Goal: Check status: Check status

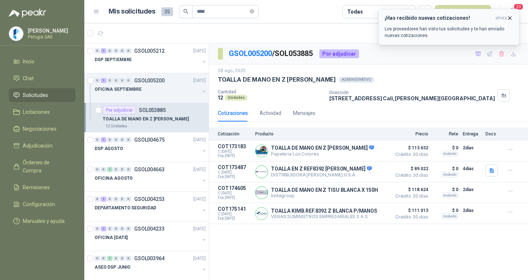
click at [509, 17] on icon "button" at bounding box center [509, 17] width 3 height 3
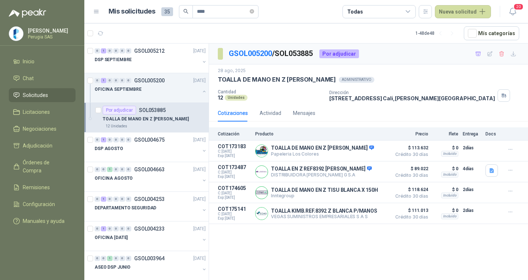
click at [41, 95] on span "Solicitudes" at bounding box center [35, 95] width 25 height 8
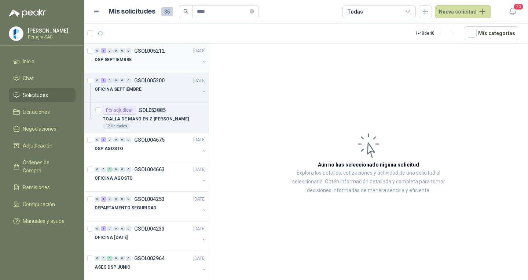
click at [165, 55] on div "DSP SEPTIEMBRE" at bounding box center [147, 59] width 105 height 9
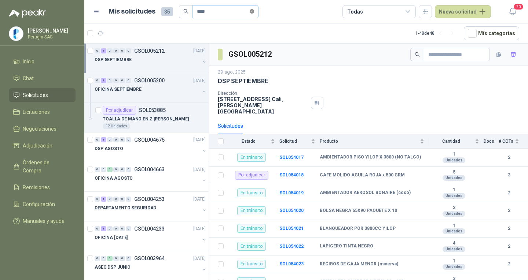
click at [254, 10] on icon "close-circle" at bounding box center [252, 11] width 4 height 4
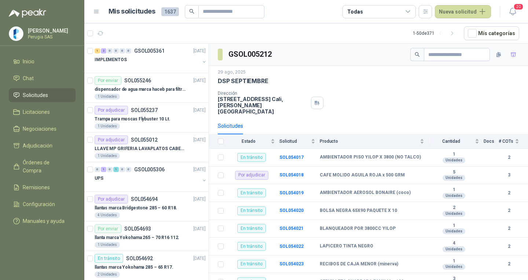
click at [40, 95] on span "Solicitudes" at bounding box center [35, 95] width 25 height 8
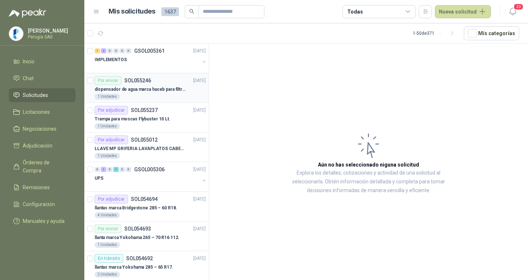
click at [166, 101] on article "Por enviar SOL055246 [DATE] dispensador de agua marca haceb para filtros Nikkei…" at bounding box center [146, 88] width 124 height 30
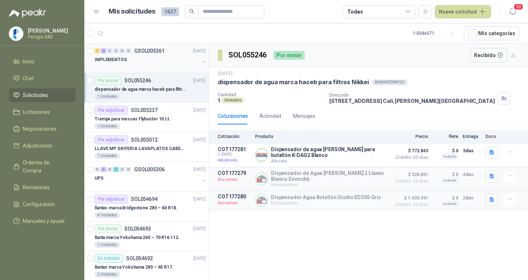
click at [147, 66] on div at bounding box center [147, 67] width 105 height 6
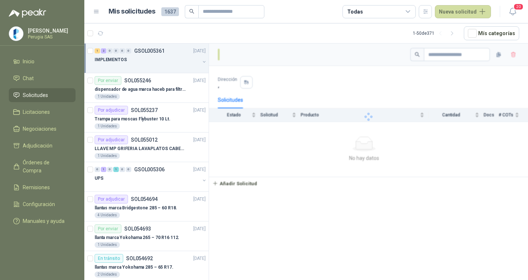
click at [146, 64] on div at bounding box center [147, 67] width 105 height 6
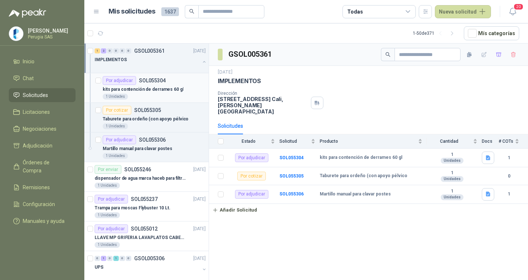
click at [158, 82] on p "SOL055304" at bounding box center [152, 80] width 27 height 5
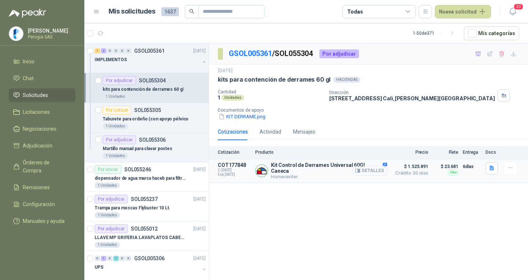
click at [372, 170] on button "Detalles" at bounding box center [369, 171] width 34 height 10
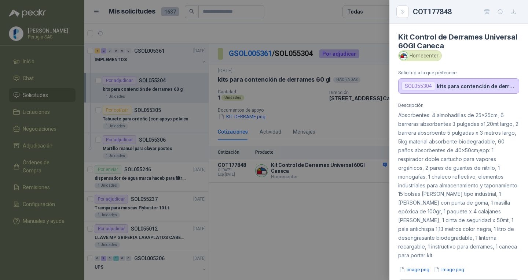
scroll to position [37, 0]
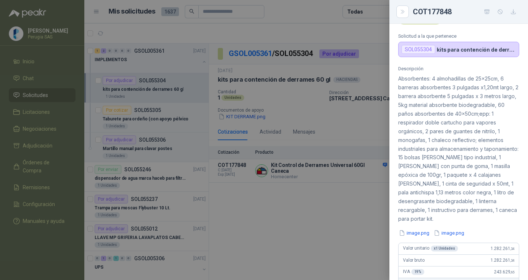
click at [336, 198] on div at bounding box center [264, 140] width 528 height 280
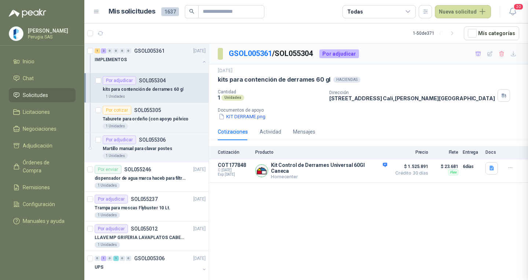
scroll to position [259, 0]
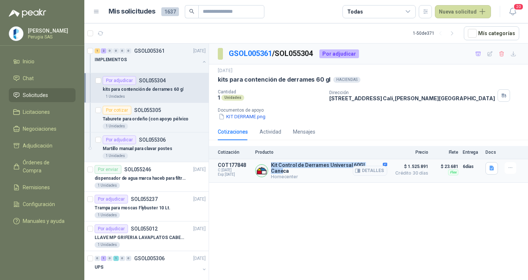
drag, startPoint x: 271, startPoint y: 165, endPoint x: 371, endPoint y: 161, distance: 100.1
click at [371, 161] on article "COT177848 C: [DATE] Exp: [DATE] Kit Control de Derrames Universal 60Gl Caneca H…" at bounding box center [368, 170] width 319 height 23
copy p "Kit Control de Derrames Universal 60Gl Cane"
click at [147, 119] on p "Taburete para ordeño (con apoyo pélvico" at bounding box center [146, 119] width 86 height 7
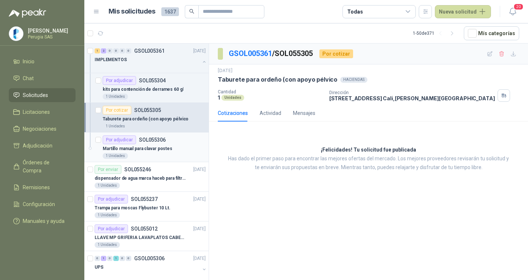
click at [149, 141] on p "SOL055306" at bounding box center [152, 139] width 27 height 5
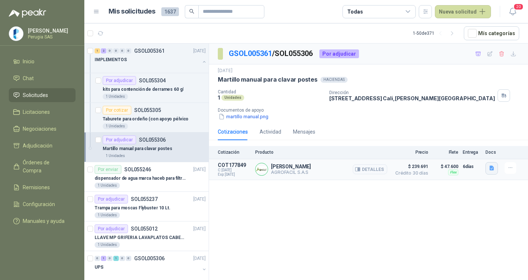
click at [491, 169] on icon "button" at bounding box center [491, 168] width 4 height 5
click at [471, 146] on button "image.png" at bounding box center [477, 145] width 32 height 8
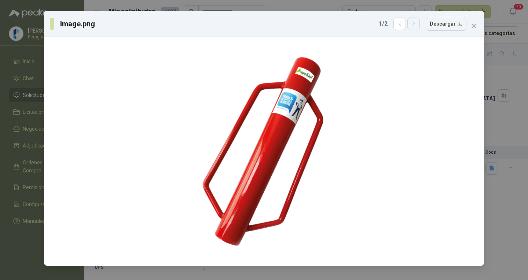
click at [417, 25] on icon "button" at bounding box center [413, 24] width 6 height 6
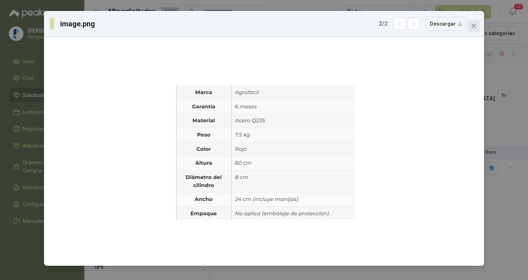
click at [477, 24] on span "Close" at bounding box center [474, 26] width 12 height 6
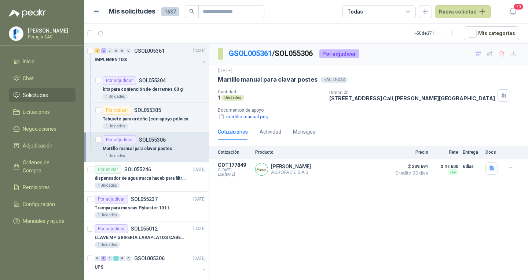
click at [349, 234] on div "GSOL005361 / SOL055306 Por adjudicar [DATE] Martillo manual para clavar postes …" at bounding box center [368, 163] width 319 height 239
click at [516, 52] on icon "button" at bounding box center [513, 54] width 6 height 6
click at [492, 161] on article "COT177849 C: [DATE] Exp: [DATE] Martillo Agrofácil AGROFACIL S.A.S Detalles $ 2…" at bounding box center [368, 169] width 319 height 21
click at [492, 166] on icon "button" at bounding box center [491, 168] width 6 height 6
click at [468, 147] on button "image.png" at bounding box center [477, 145] width 32 height 8
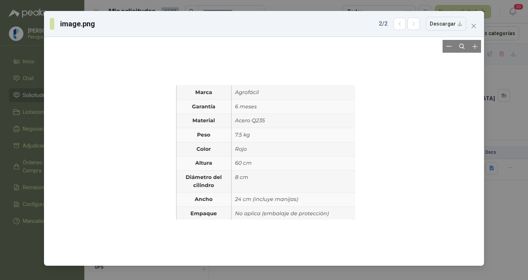
drag, startPoint x: 212, startPoint y: 162, endPoint x: 204, endPoint y: 225, distance: 62.8
click at [204, 225] on div at bounding box center [264, 151] width 182 height 223
click at [413, 22] on icon "button" at bounding box center [413, 24] width 6 height 6
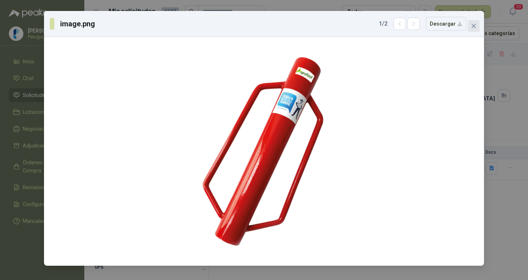
click at [476, 26] on icon "close" at bounding box center [473, 26] width 6 height 6
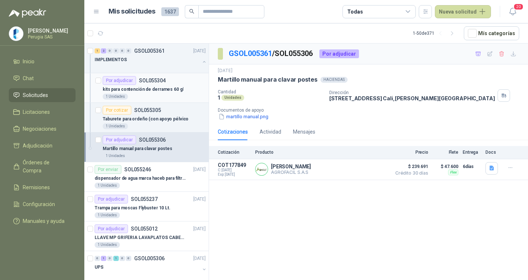
click at [160, 80] on p "SOL055304" at bounding box center [152, 80] width 27 height 5
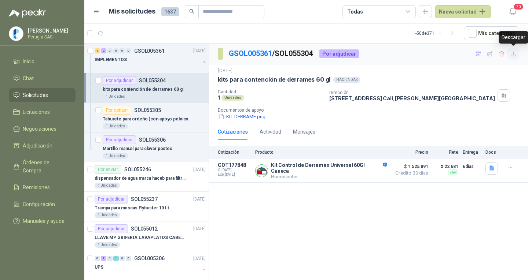
click at [513, 55] on icon "button" at bounding box center [513, 54] width 6 height 6
drag, startPoint x: 318, startPoint y: 230, endPoint x: 302, endPoint y: 233, distance: 16.4
click at [318, 228] on div "GSOL005361 / SOL055304 Por adjudicar [DATE] kits para contención de derrames 60…" at bounding box center [368, 163] width 319 height 239
click at [307, 212] on div "GSOL005361 / SOL055304 Por adjudicar [DATE] kits para contención de derrames 60…" at bounding box center [368, 163] width 319 height 239
click at [141, 54] on div "1 2 0 0 0 0 GSOL005361 [DATE]" at bounding box center [151, 51] width 112 height 9
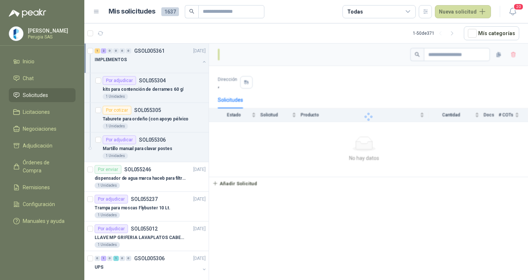
click at [141, 54] on div "1 2 0 0 0 0 GSOL005361 [DATE]" at bounding box center [151, 51] width 112 height 9
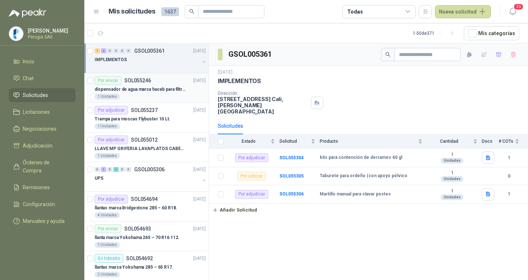
click at [144, 90] on p "dispensador de agua marca haceb para filtros Nikkei" at bounding box center [140, 89] width 91 height 7
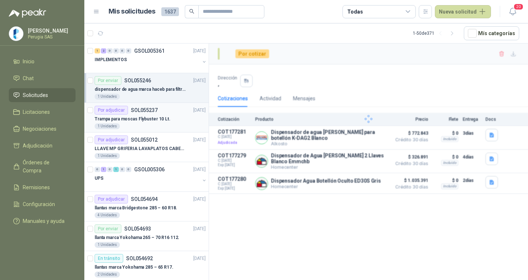
click at [132, 110] on p "SOL055237" at bounding box center [144, 110] width 27 height 5
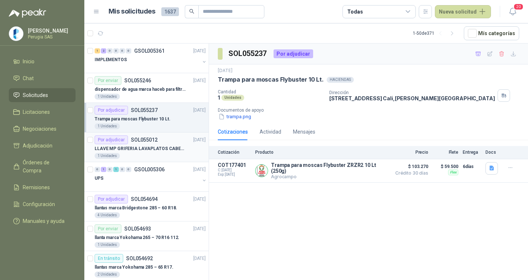
click at [140, 148] on p "LLAVE MP GRIFERIA LAVAPLATOS CABEZA EXTRAIBLE" at bounding box center [140, 148] width 91 height 7
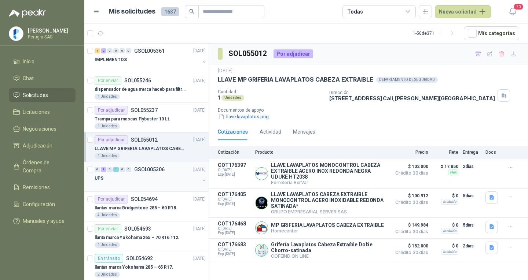
click at [144, 171] on p "GSOL005306" at bounding box center [149, 169] width 30 height 5
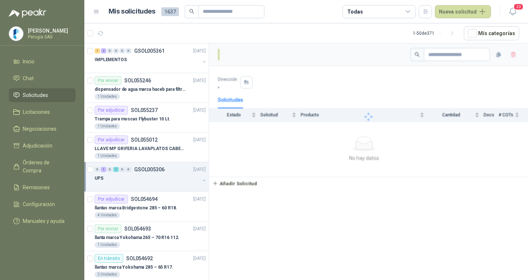
click at [144, 171] on p "GSOL005306" at bounding box center [149, 169] width 30 height 5
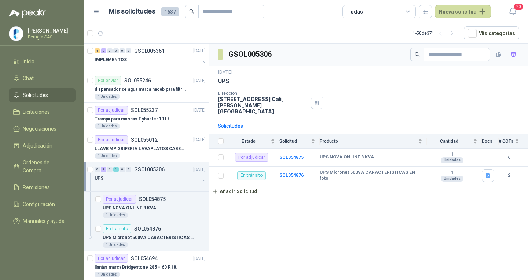
click at [290, 244] on div "GSOL005306 [DATE] UPS Dirección [STREET_ADDRESS][PERSON_NAME] Estado Solicitud …" at bounding box center [368, 163] width 319 height 239
click at [389, 236] on div "GSOL005306 [DATE] UPS Dirección [STREET_ADDRESS][PERSON_NAME] Estado Solicitud …" at bounding box center [368, 163] width 319 height 239
click at [286, 231] on div "GSOL005306 [DATE] UPS Dirección [STREET_ADDRESS][PERSON_NAME] Estado Solicitud …" at bounding box center [368, 163] width 319 height 239
